Goal: Information Seeking & Learning: Learn about a topic

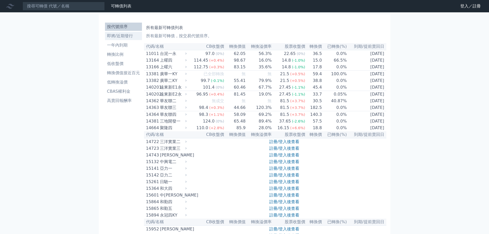
click at [124, 37] on li "即將/近期發行" at bounding box center [123, 36] width 37 height 6
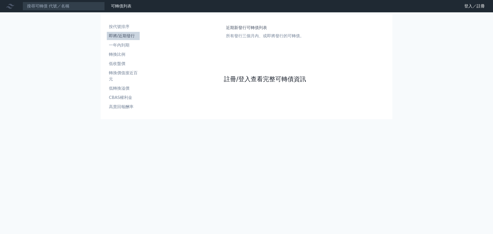
click at [254, 76] on link "註冊/登入查看完整可轉債資訊" at bounding box center [265, 79] width 82 height 8
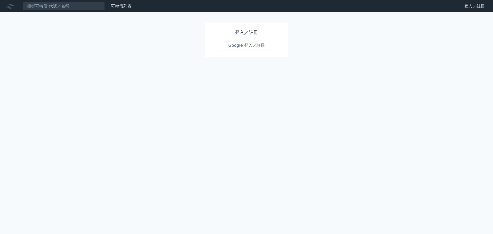
click at [252, 46] on link "Google 登入／註冊" at bounding box center [246, 45] width 53 height 11
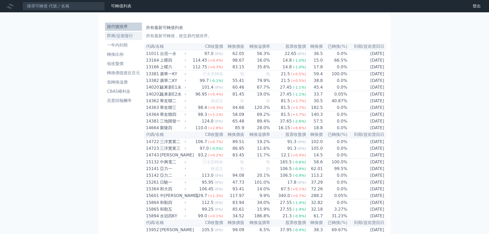
click at [127, 36] on li "即將/近期發行" at bounding box center [123, 36] width 37 height 6
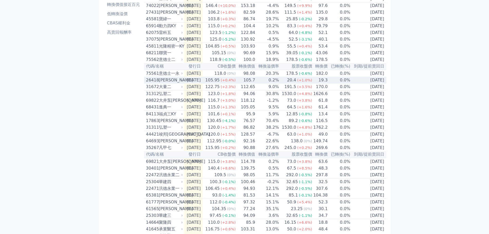
scroll to position [77, 0]
